Goal: Task Accomplishment & Management: Use online tool/utility

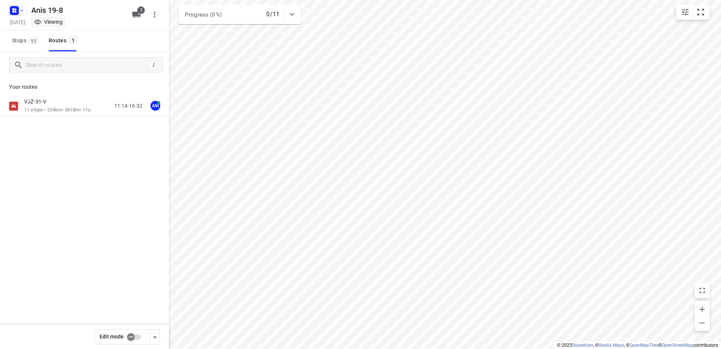
click at [20, 8] on icon "button" at bounding box center [22, 11] width 6 height 6
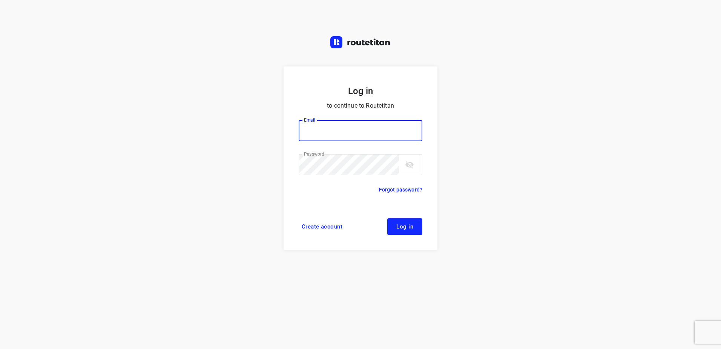
type input "[EMAIL_ADDRESS][DOMAIN_NAME]"
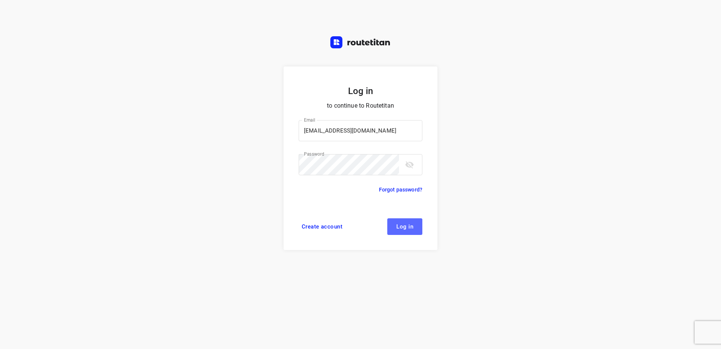
click at [394, 219] on button "Log in" at bounding box center [404, 226] width 35 height 17
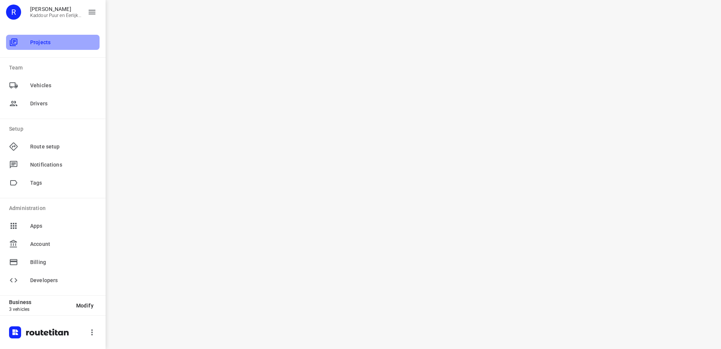
click at [40, 45] on span "Projects" at bounding box center [63, 42] width 66 height 8
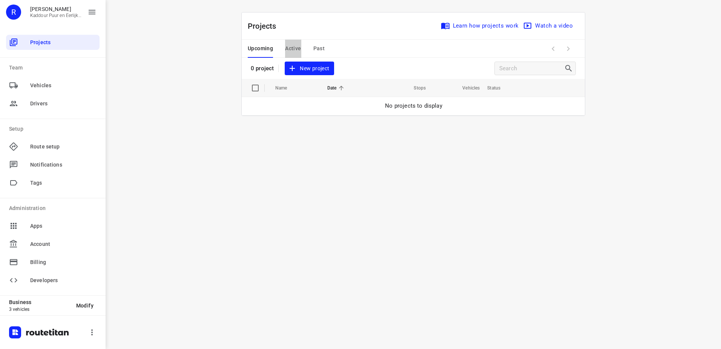
click at [297, 45] on span "Active" at bounding box center [293, 48] width 16 height 9
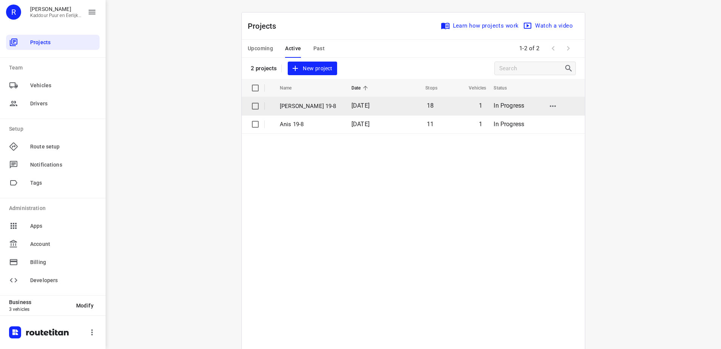
click at [299, 109] on p "Jeffrey 19-8" at bounding box center [310, 106] width 60 height 9
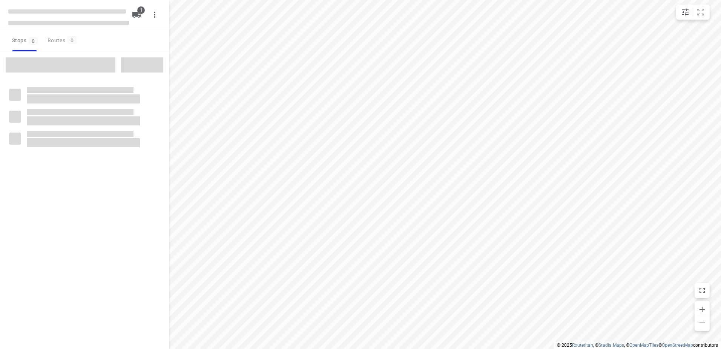
type input "distance"
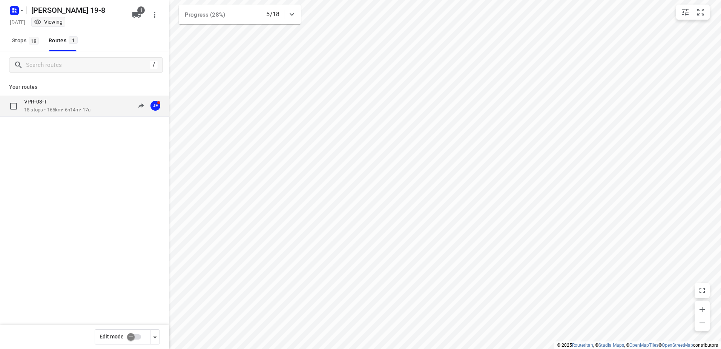
click at [53, 103] on div "VPR-03-T" at bounding box center [57, 102] width 66 height 8
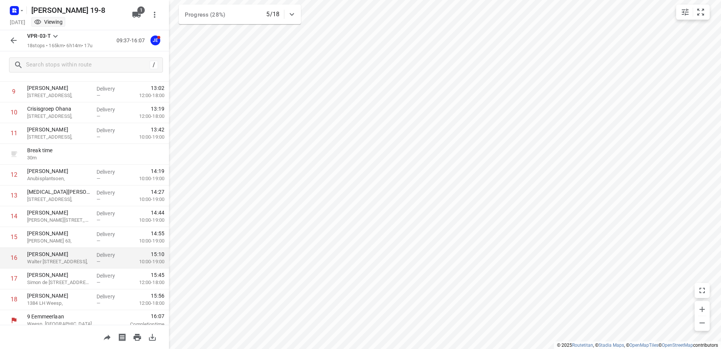
scroll to position [207, 0]
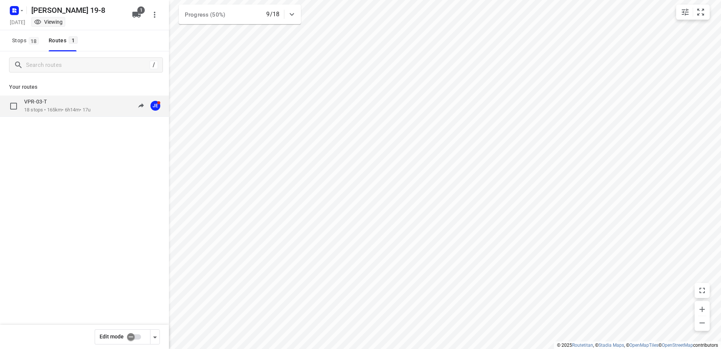
click at [47, 113] on p "18 stops • 165km • 6h14m • 17u" at bounding box center [57, 109] width 66 height 7
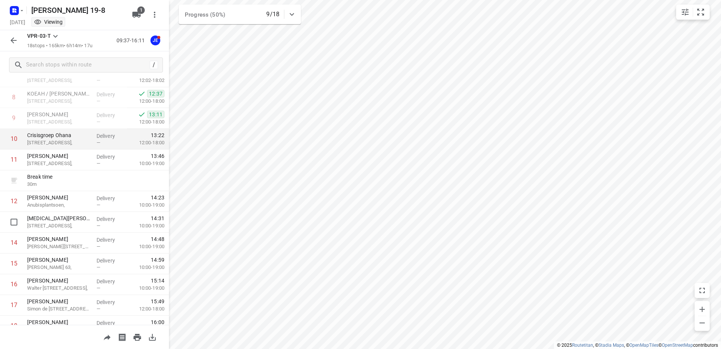
scroll to position [131, 0]
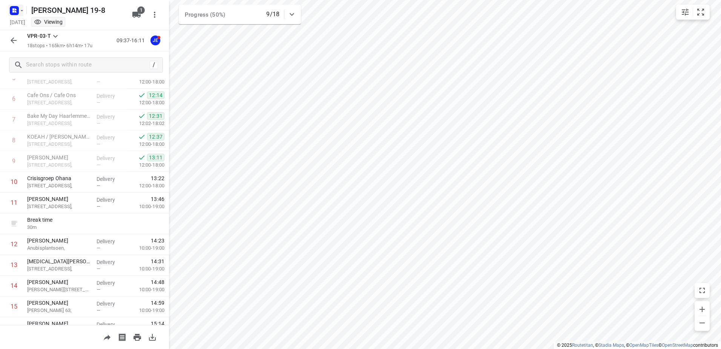
click at [21, 10] on icon "button" at bounding box center [22, 11] width 6 height 6
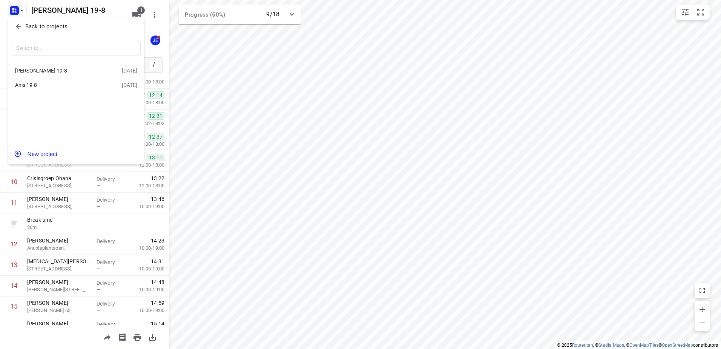
click at [22, 86] on div "Anis 19-8" at bounding box center [58, 85] width 87 height 6
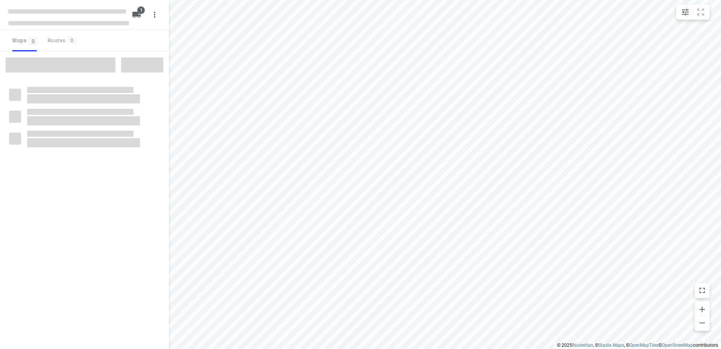
type input "distance"
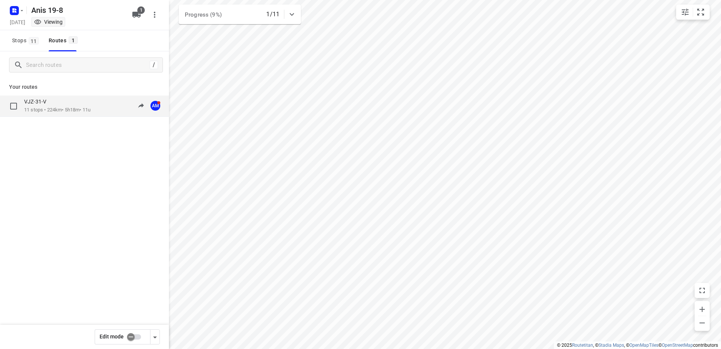
click at [44, 109] on p "11 stops • 224km • 5h18m • 11u" at bounding box center [57, 109] width 66 height 7
